Goal: Register for event/course

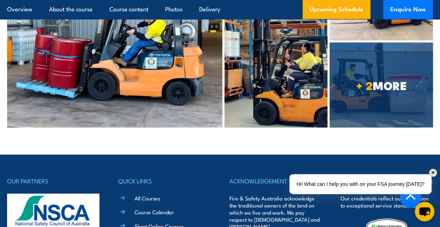
scroll to position [2330, 0]
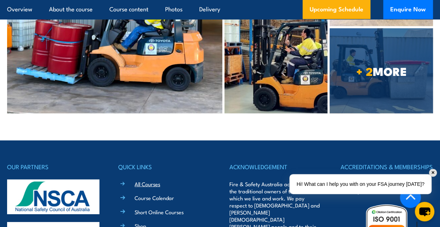
click at [146, 180] on link "All Courses" at bounding box center [148, 183] width 26 height 7
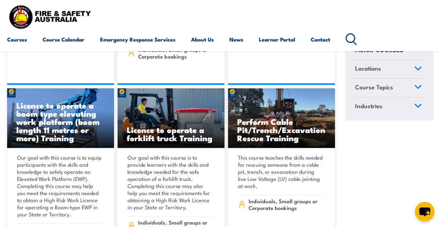
scroll to position [5313, 0]
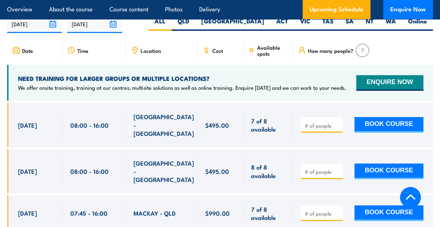
scroll to position [1279, 0]
